Goal: Task Accomplishment & Management: Manage account settings

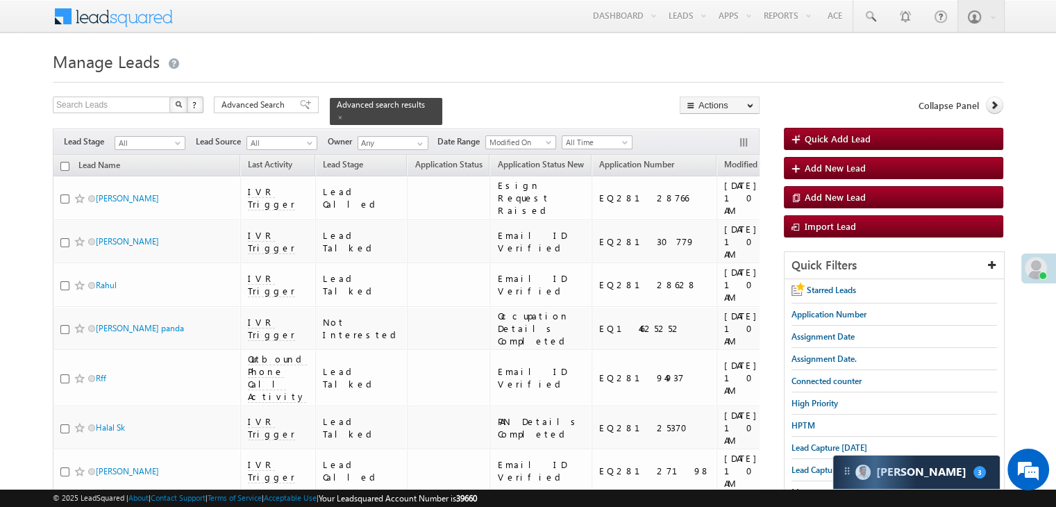
click at [63, 162] on input "checkbox" at bounding box center [64, 166] width 9 height 9
checkbox input "true"
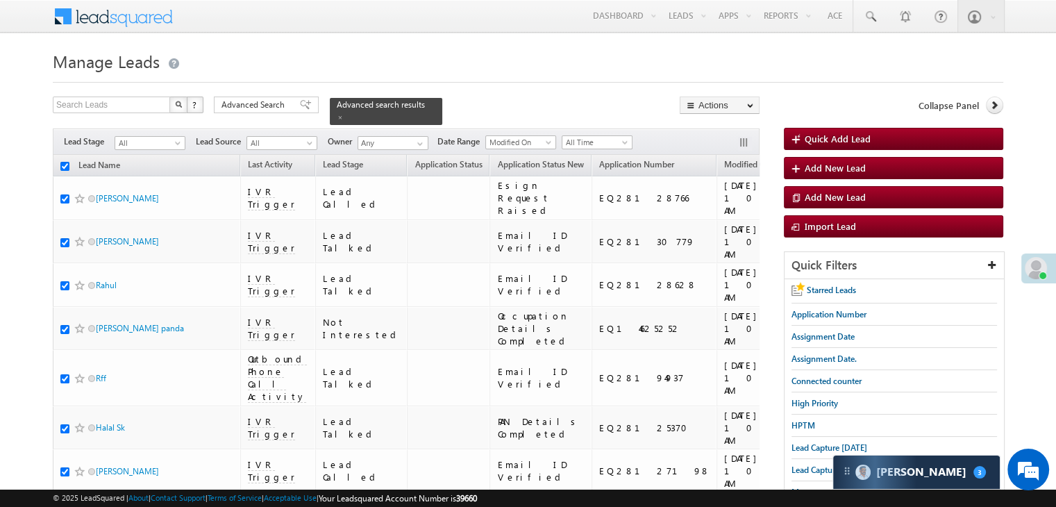
checkbox input "true"
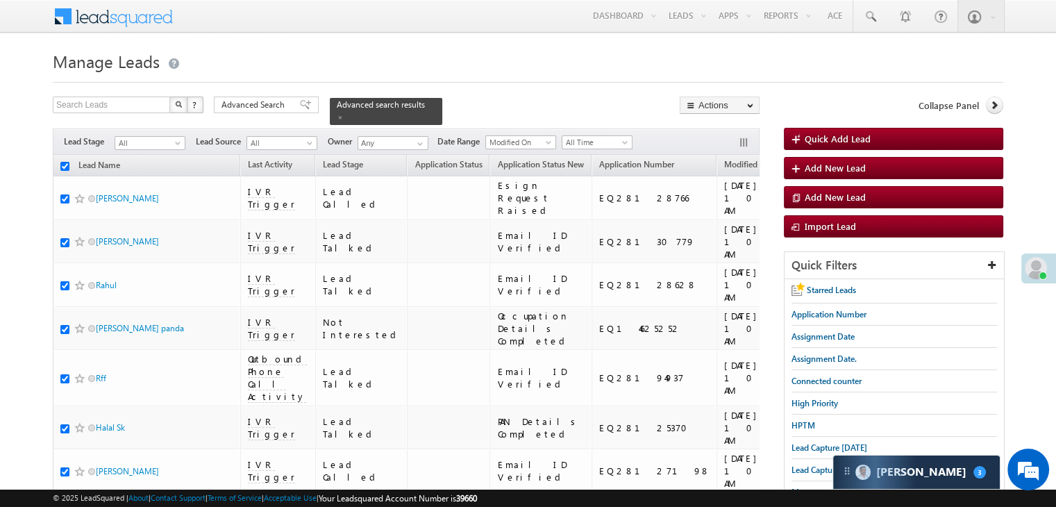
checkbox input "true"
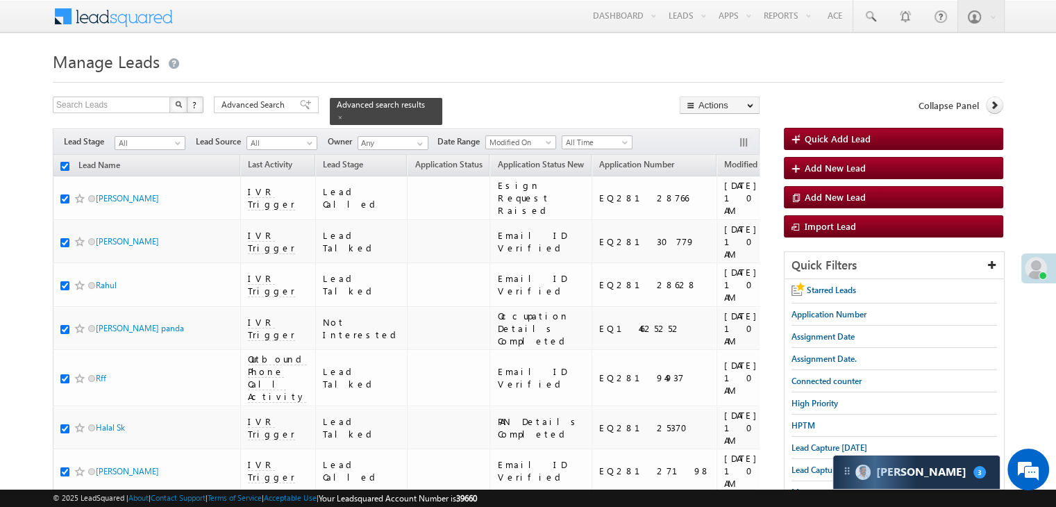
checkbox input "true"
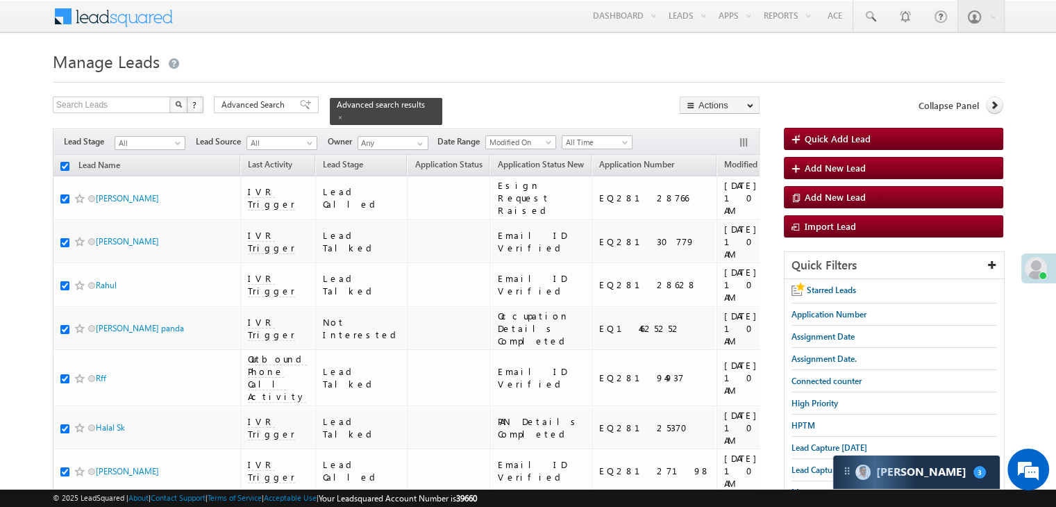
checkbox input "true"
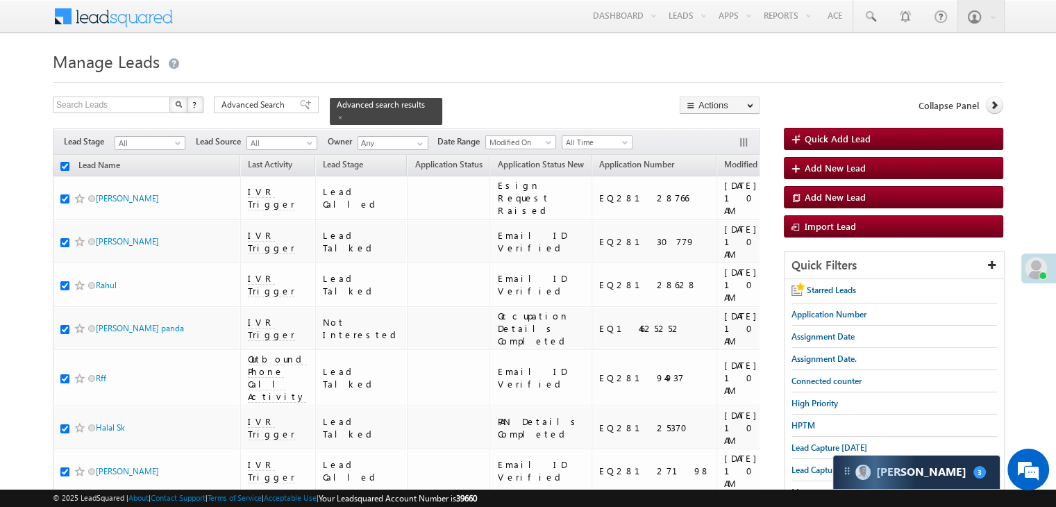
checkbox input "true"
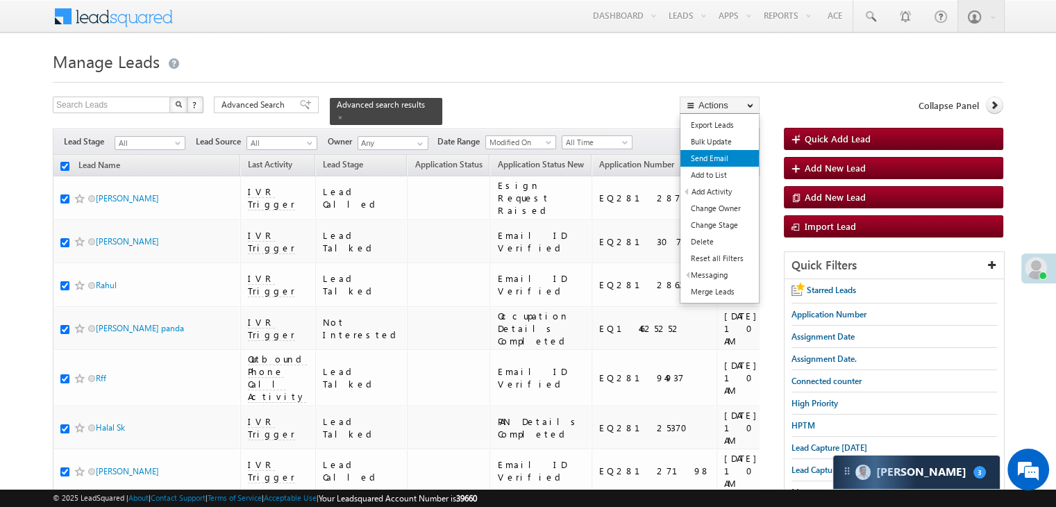
click at [714, 156] on link "Send Email" at bounding box center [720, 158] width 78 height 17
click at [708, 158] on link "Send Email" at bounding box center [720, 158] width 78 height 17
